Goal: Information Seeking & Learning: Learn about a topic

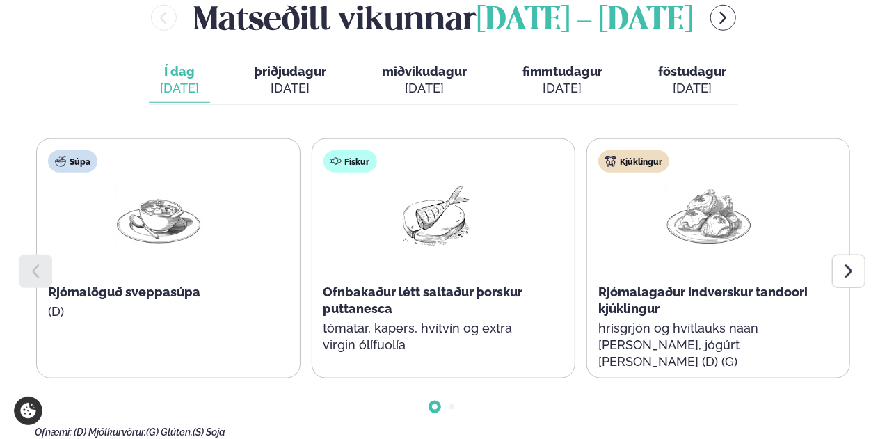
scroll to position [696, 0]
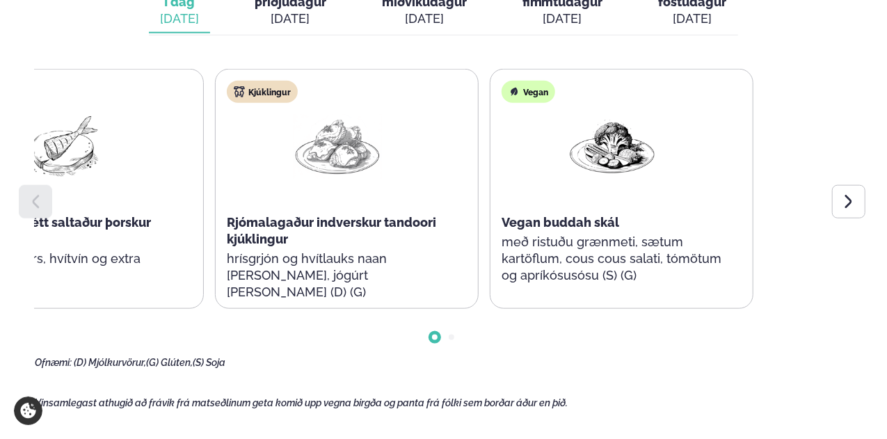
click at [221, 231] on div "Súpa Rjómalöguð sveppasúpa (D) Fiskur Ofnbakaður létt saltaður þorskur puttanes…" at bounding box center [72, 189] width 814 height 240
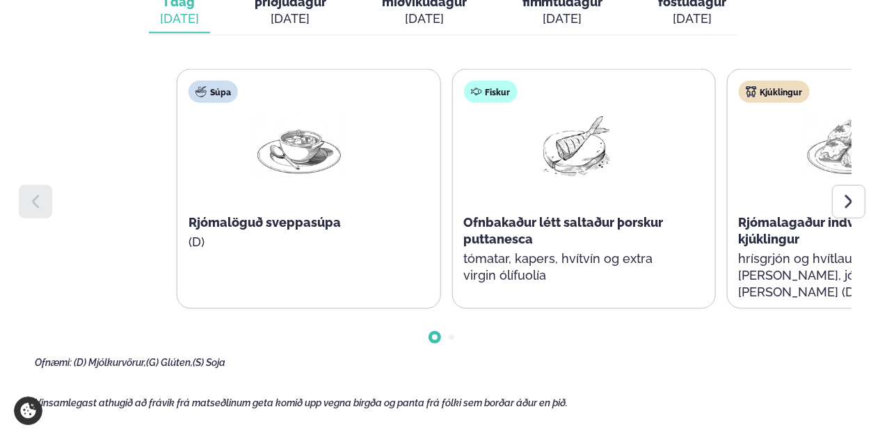
click at [656, 247] on div "Súpa Rjómalöguð sveppasúpa (D) Fiskur Ofnbakaður létt saltaður þorskur puttanes…" at bounding box center [584, 189] width 814 height 240
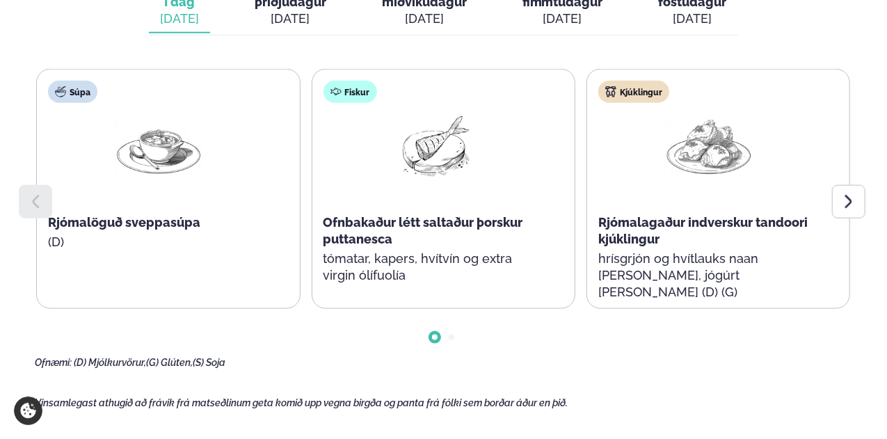
click at [436, 258] on p "tómatar, kapers, hvítvín og extra virgin ólífuolía" at bounding box center [434, 267] width 221 height 33
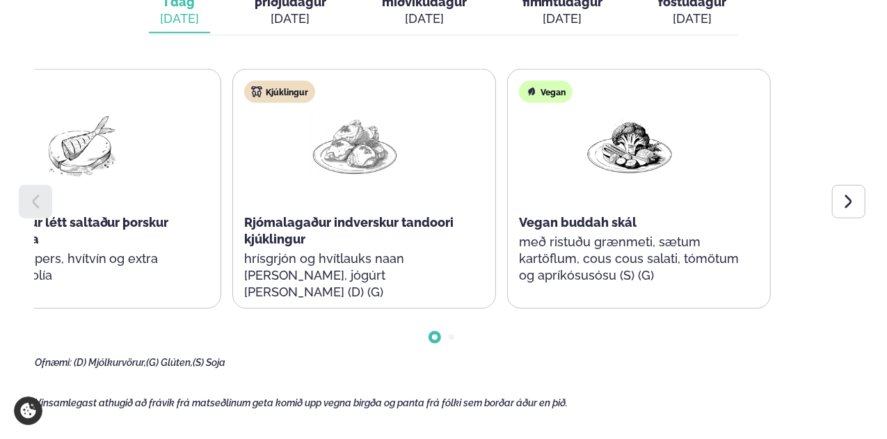
click at [324, 158] on div "Kjúklingur Rjómalagaður indverskur tandoori kjúklingur hrísgrjón og hvítlauks n…" at bounding box center [355, 198] width 244 height 256
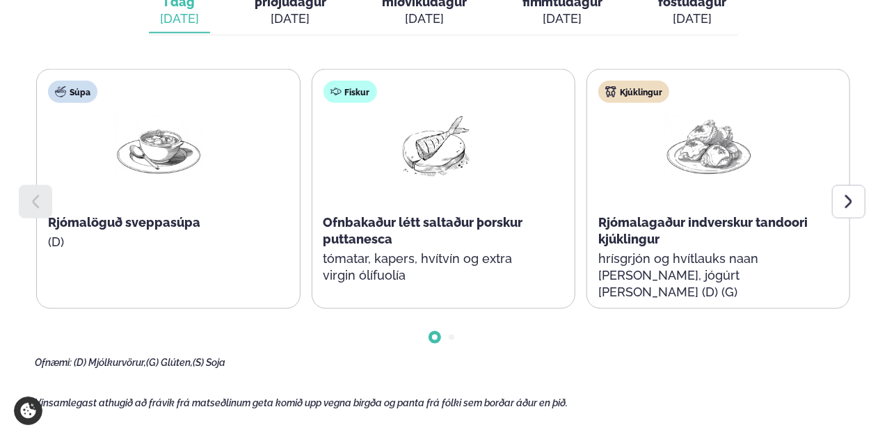
scroll to position [348, 0]
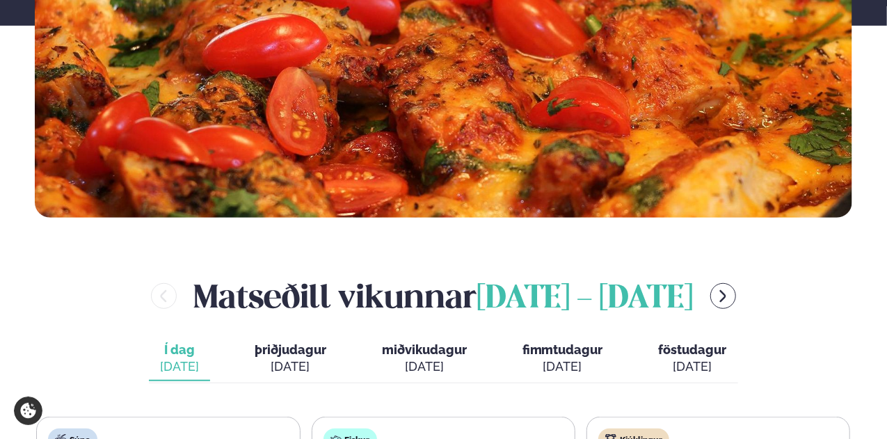
click at [276, 358] on div "[DATE]" at bounding box center [291, 366] width 72 height 17
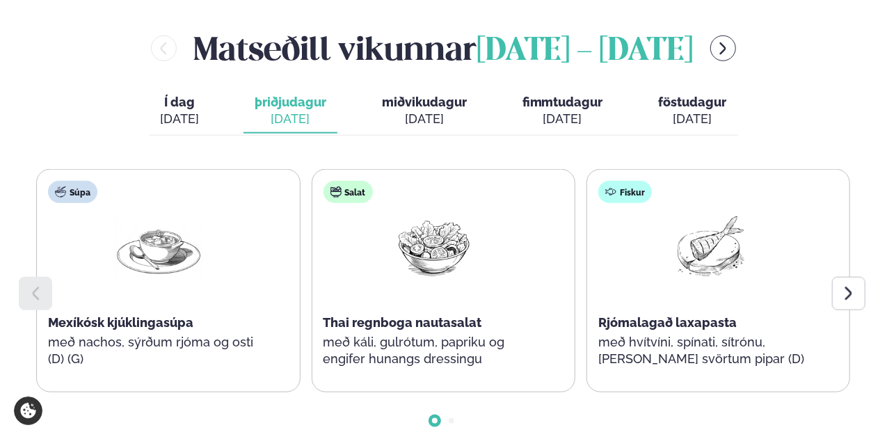
scroll to position [626, 0]
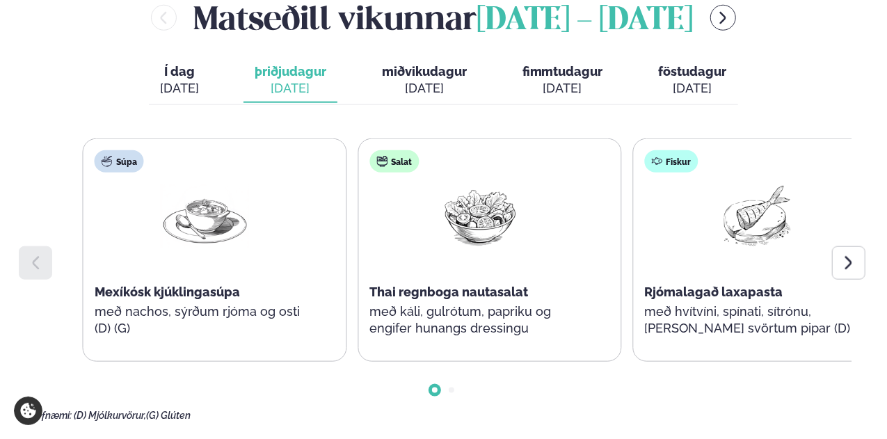
click at [343, 312] on div "Súpa Mexíkósk kjúklingasúpa með nachos, sýrðum rjóma og osti (D) (G)" at bounding box center [215, 249] width 264 height 223
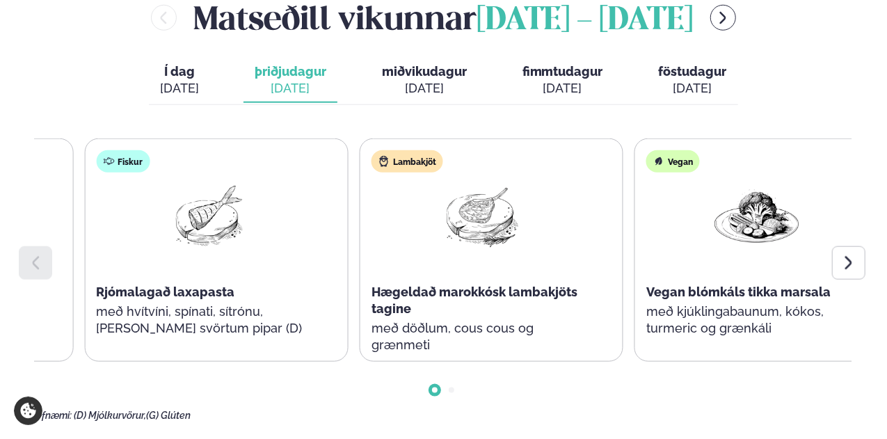
click at [151, 265] on div "Fiskur Rjómalagað laxapasta með hvítvíni, spínati, sítrónu, [PERSON_NAME] svört…" at bounding box center [207, 250] width 244 height 223
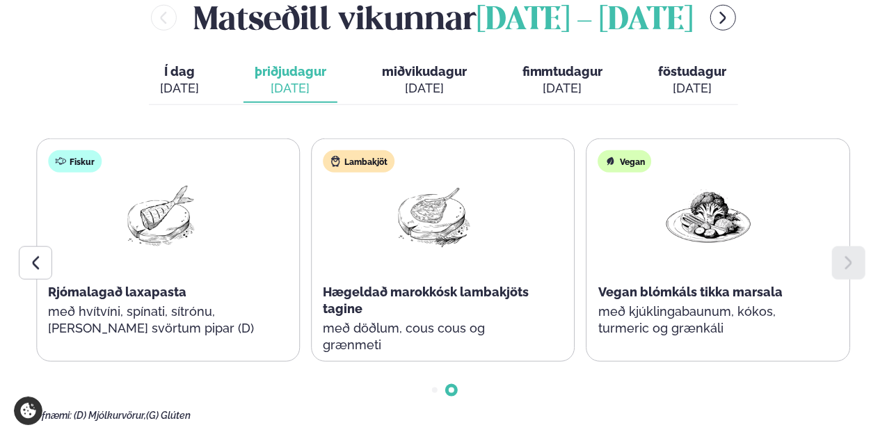
click at [412, 72] on span "miðvikudagur" at bounding box center [424, 71] width 85 height 15
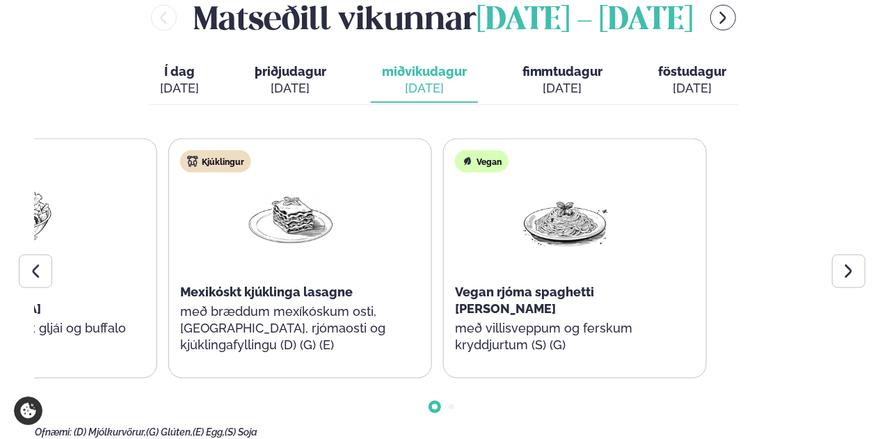
click at [88, 264] on div "Súpa Íslensk kjötsúpa með brauði og smjöri (D) (G) Salat Kjúklinga caprese sala…" at bounding box center [25, 258] width 814 height 240
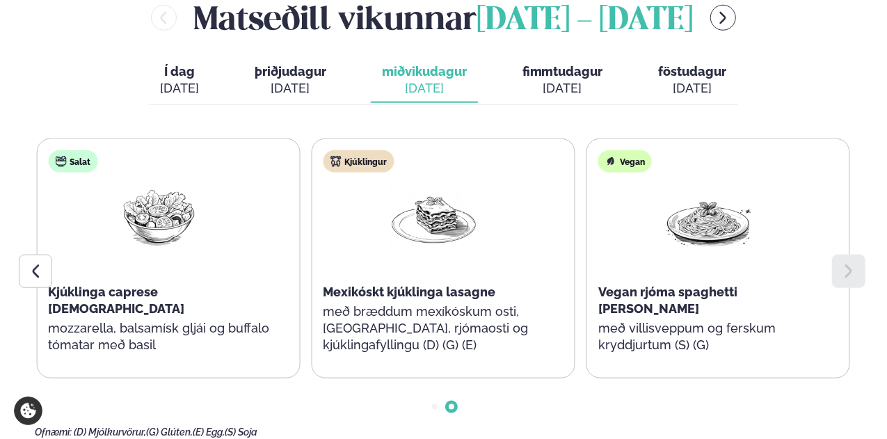
click at [556, 83] on div "[DATE]" at bounding box center [563, 88] width 81 height 17
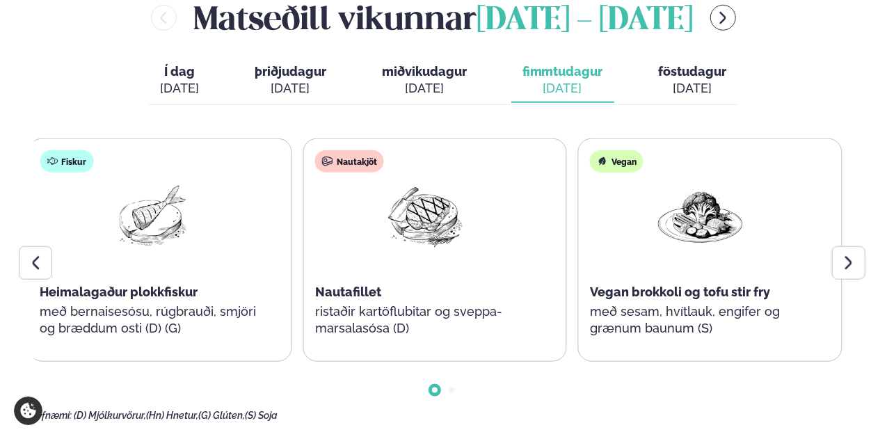
click at [154, 262] on div at bounding box center [150, 228] width 89 height 89
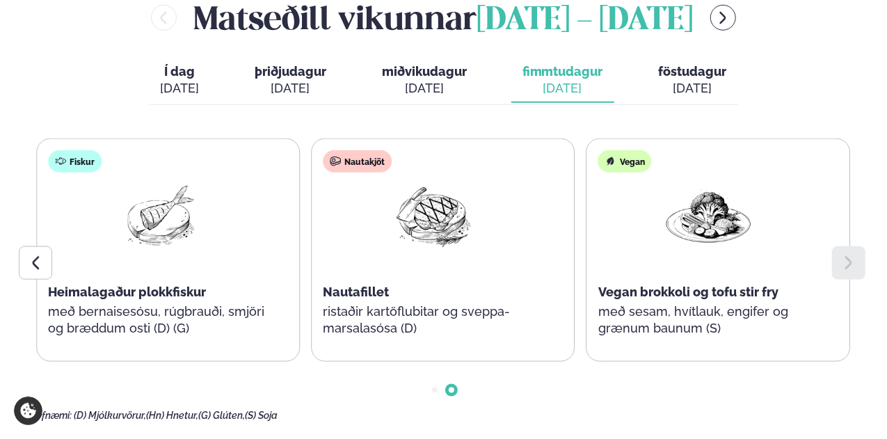
click at [708, 67] on span "föstudagur" at bounding box center [693, 71] width 68 height 15
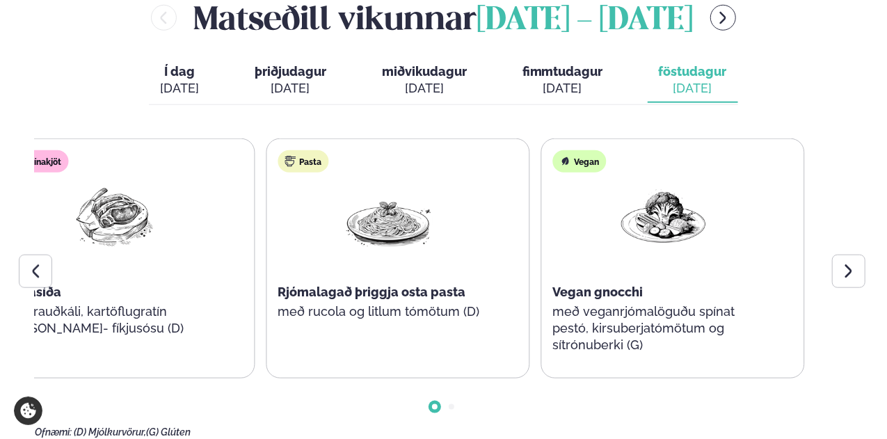
click at [370, 232] on img at bounding box center [388, 216] width 89 height 65
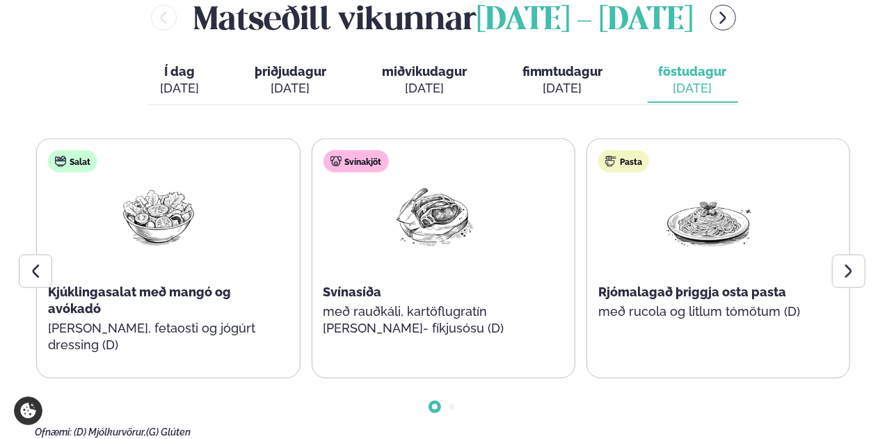
click at [569, 78] on span "fimmtudagur" at bounding box center [563, 71] width 81 height 15
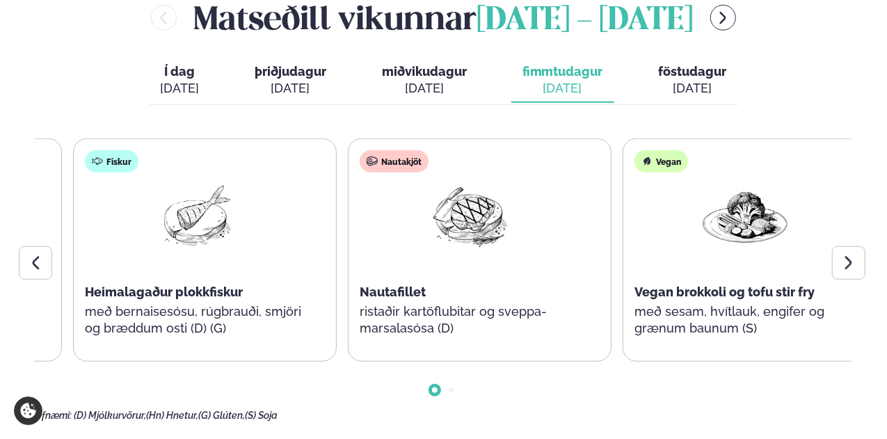
click at [212, 244] on img at bounding box center [195, 216] width 89 height 65
